Goal: Information Seeking & Learning: Compare options

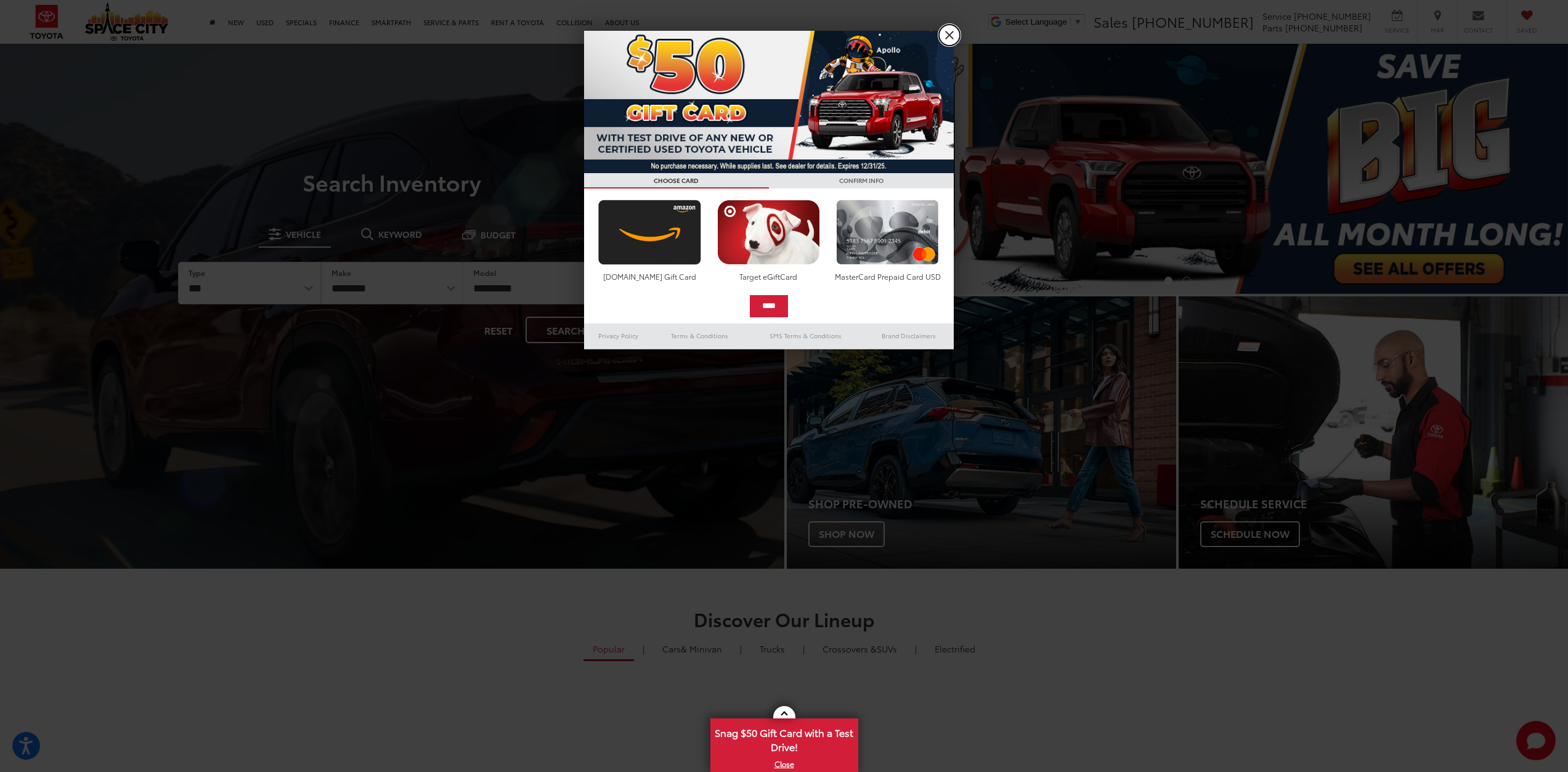
click at [952, 28] on link "X" at bounding box center [950, 35] width 21 height 21
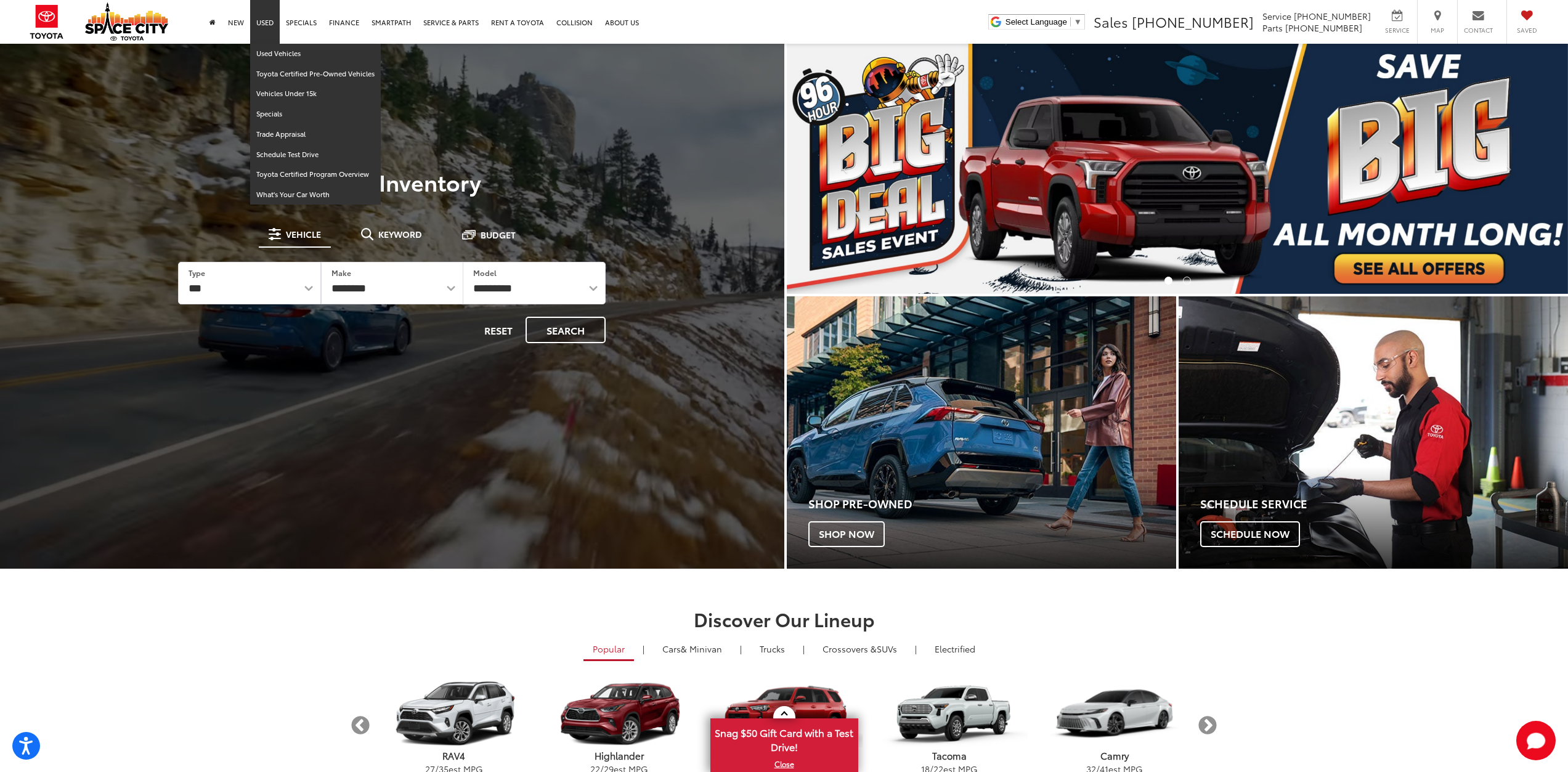
click at [255, 20] on link "Used" at bounding box center [265, 22] width 30 height 44
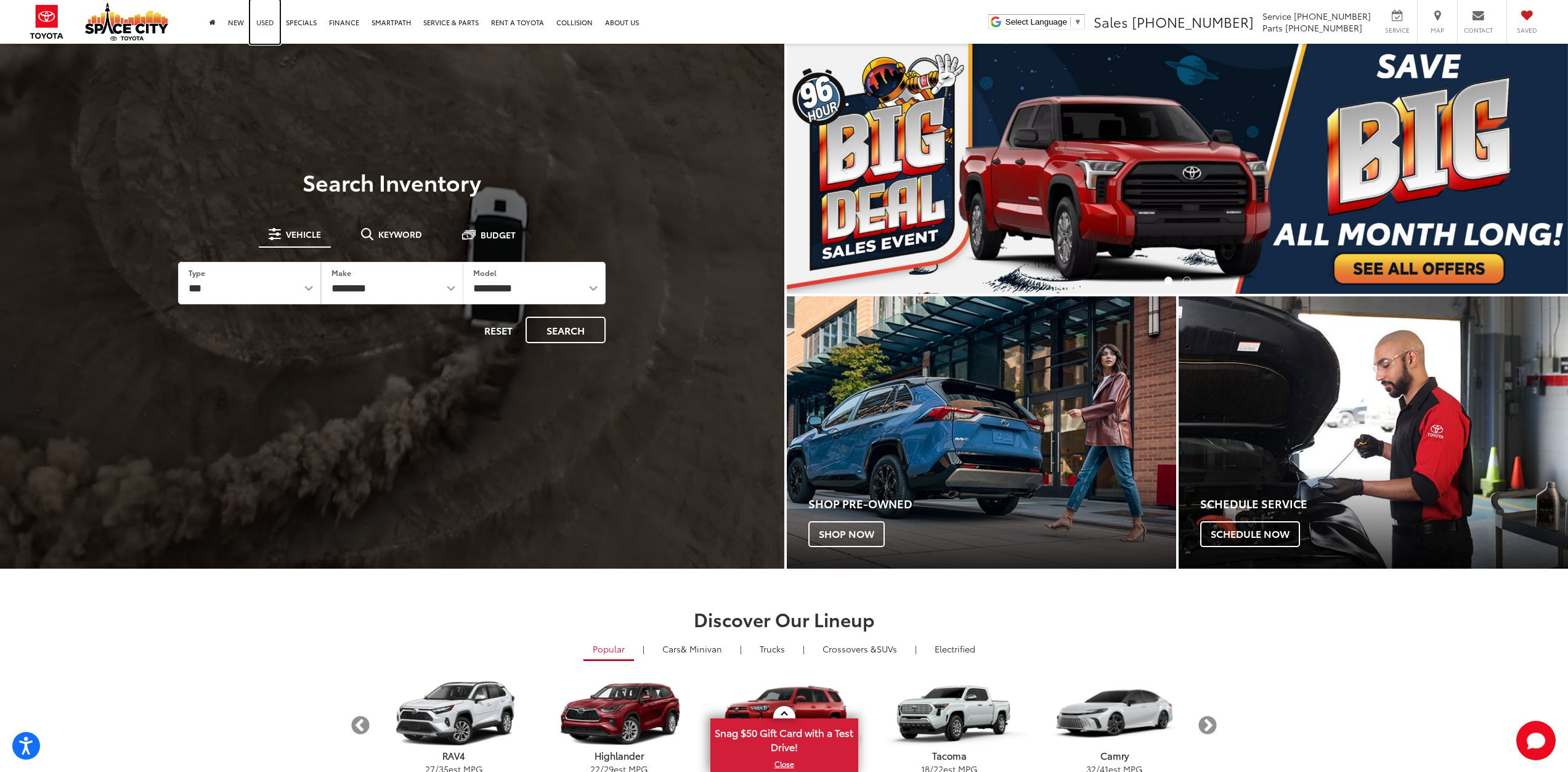
click at [261, 19] on link "Used" at bounding box center [265, 22] width 30 height 44
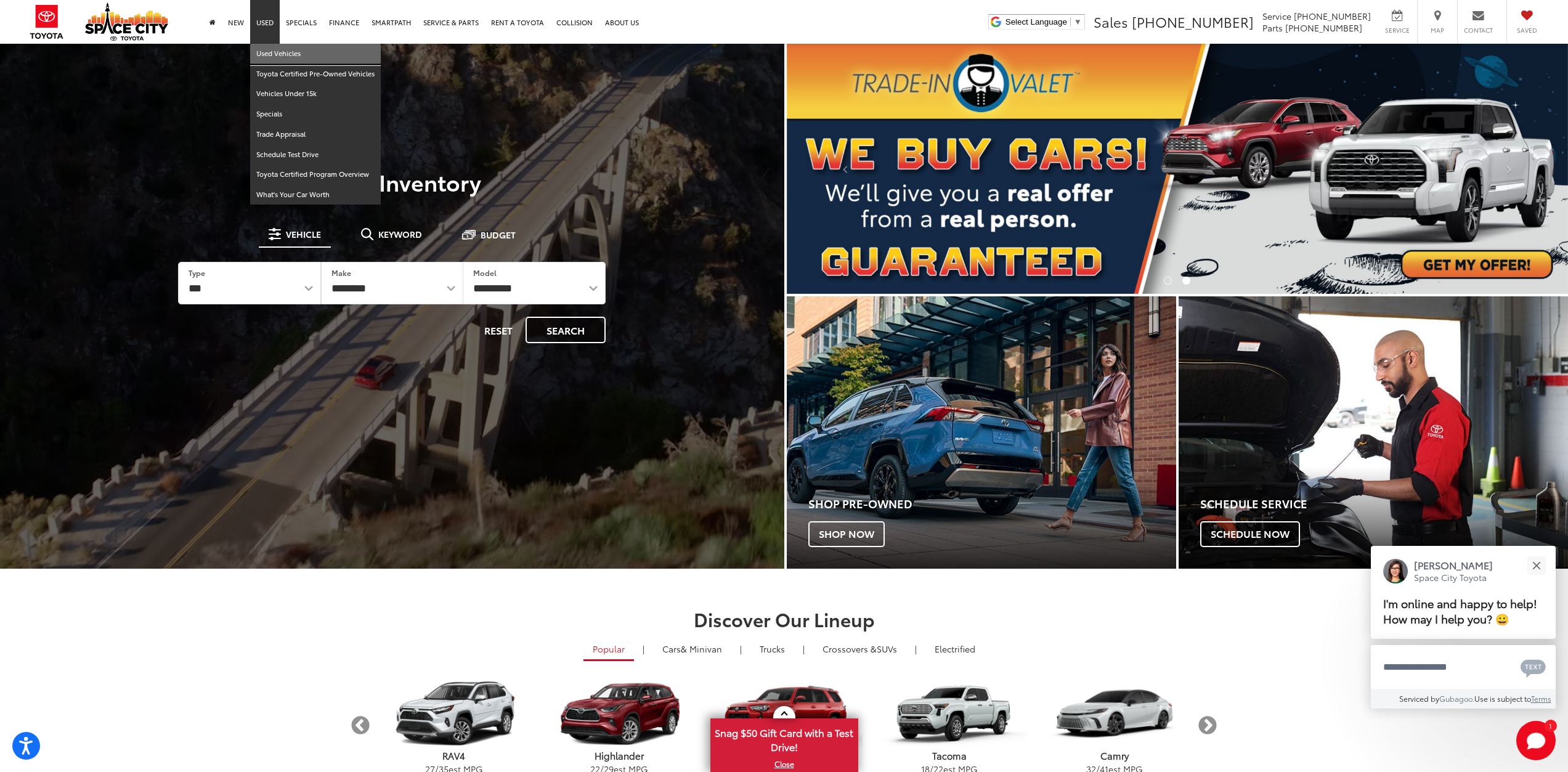
click at [267, 54] on link "Used Vehicles" at bounding box center [315, 54] width 130 height 20
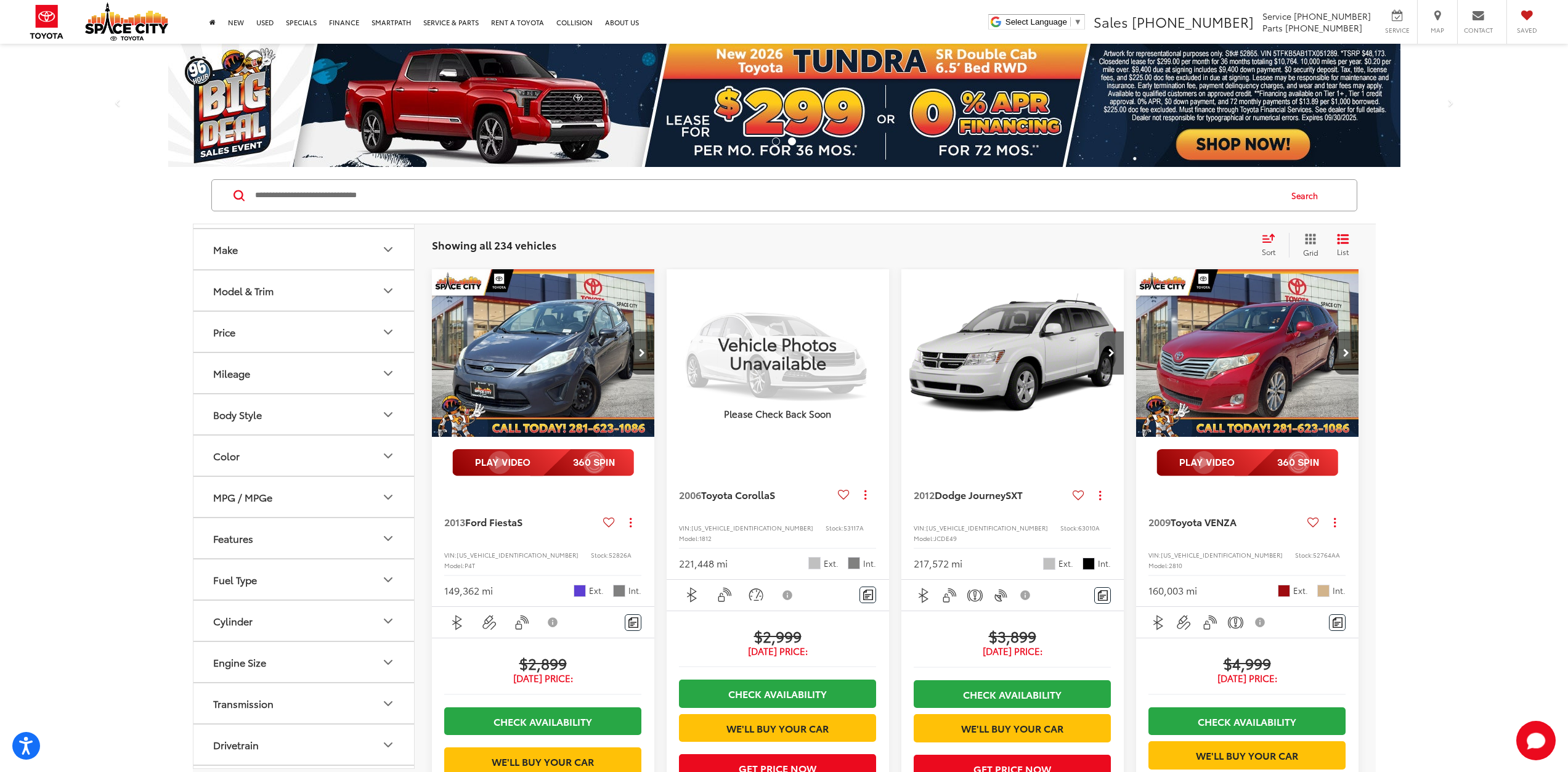
scroll to position [14, 0]
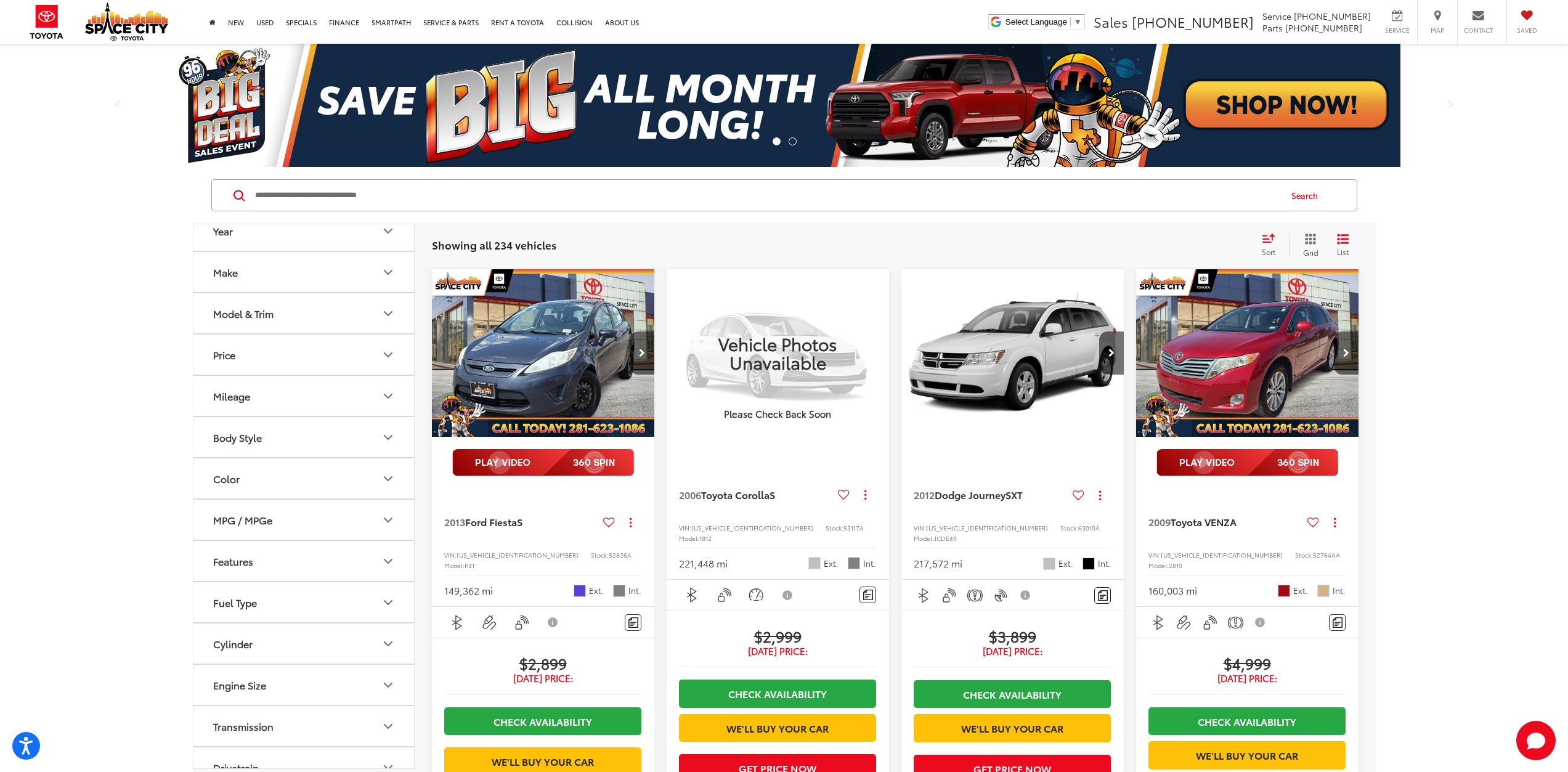
click at [261, 318] on div "Model & Trim" at bounding box center [243, 314] width 60 height 12
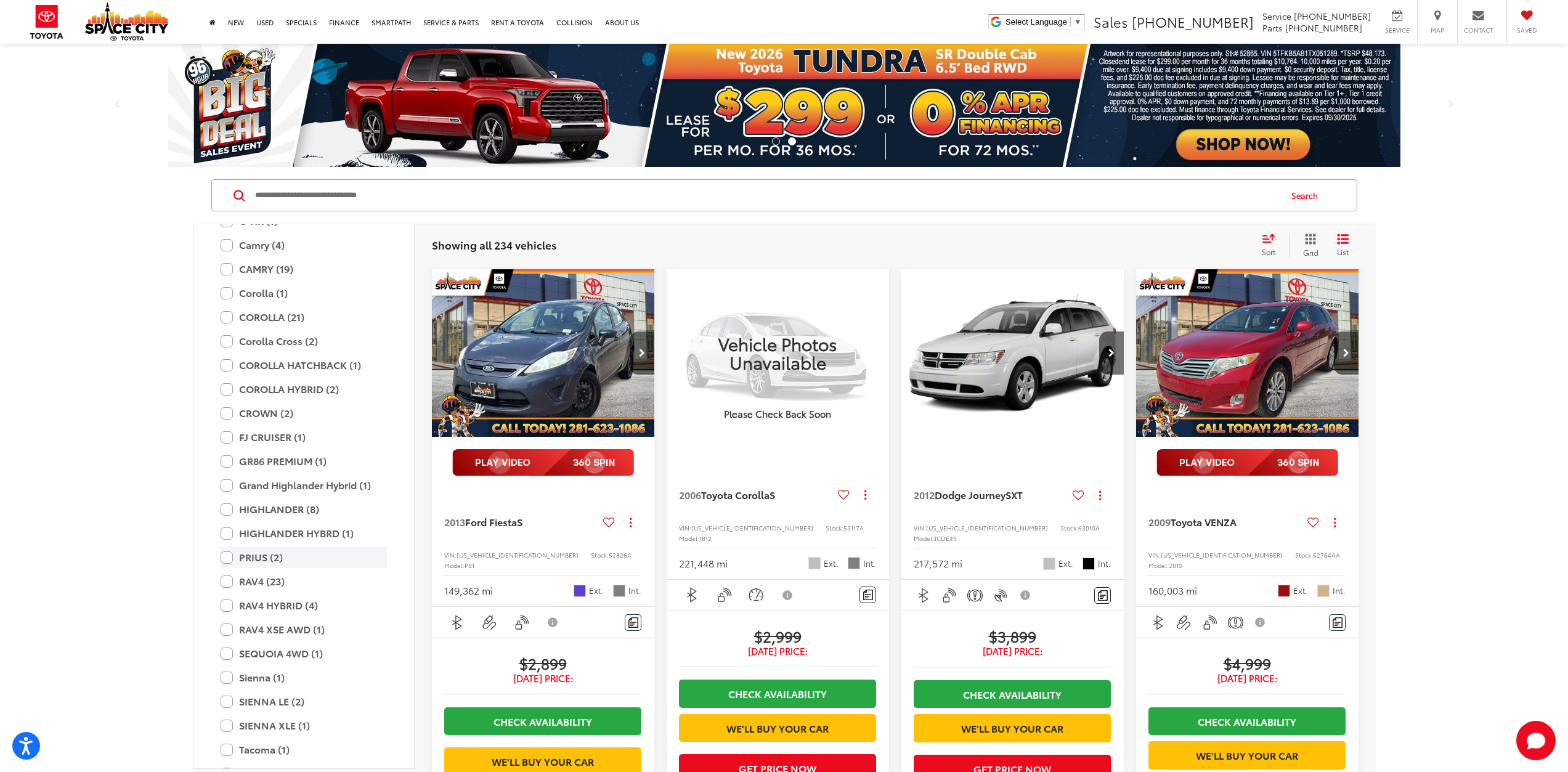
scroll to position [1987, 0]
click at [226, 602] on label "RAV4 HYBRID (4)" at bounding box center [303, 604] width 166 height 22
